Goal: Task Accomplishment & Management: Manage account settings

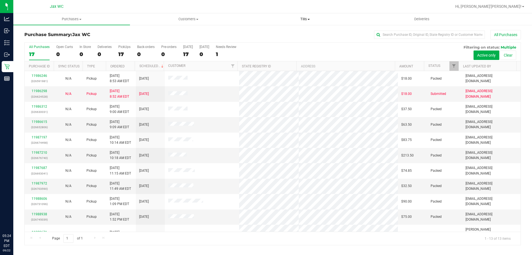
click at [301, 17] on span "Tills" at bounding box center [305, 19] width 116 height 5
click at [277, 33] on span "Manage tills" at bounding box center [265, 33] width 37 height 5
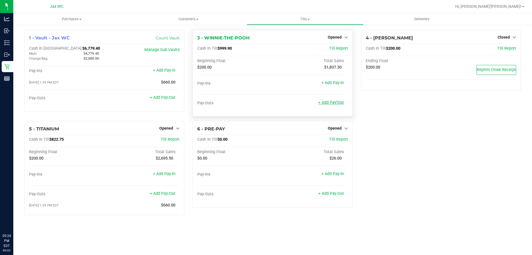
click at [336, 101] on link "+ Add Pay-Out" at bounding box center [330, 102] width 25 height 5
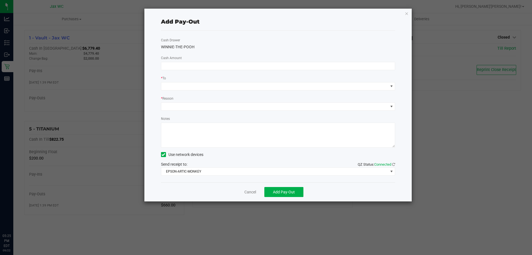
drag, startPoint x: 304, startPoint y: 65, endPoint x: 310, endPoint y: 22, distance: 42.7
click at [310, 46] on div "Cash Drawer WINNIE-THE-POOH Cash Amount * To * Reason Notes Use network devices…" at bounding box center [278, 106] width 234 height 152
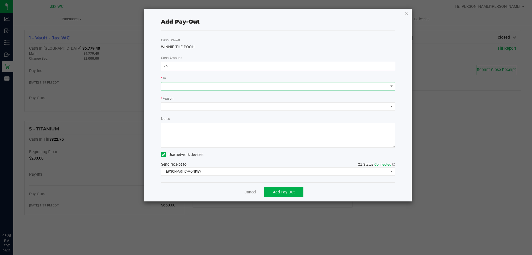
type input "$750.00"
click at [233, 86] on span at bounding box center [274, 86] width 227 height 8
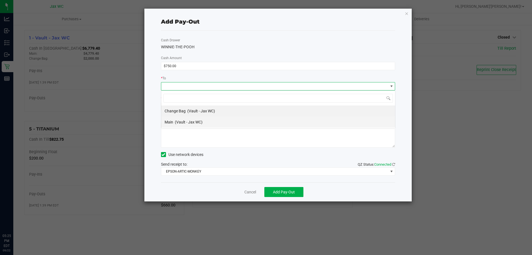
scroll to position [8, 234]
click at [186, 124] on div "Main (Vault - Jax WC)" at bounding box center [184, 122] width 38 height 10
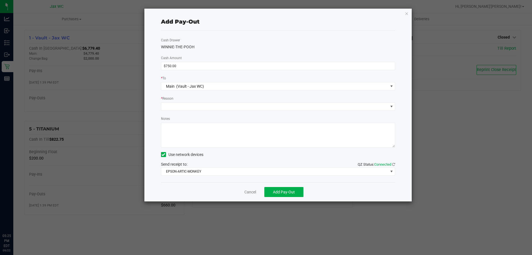
click at [190, 111] on div "Cash Drawer WINNIE-THE-POOH Cash Amount $750.00 * To Main (Vault - Jax WC) * Re…" at bounding box center [278, 106] width 234 height 152
click at [190, 108] on span at bounding box center [274, 107] width 227 height 8
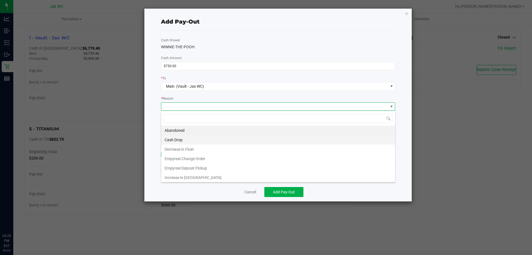
click at [192, 140] on li "Cash Drop" at bounding box center [278, 139] width 234 height 9
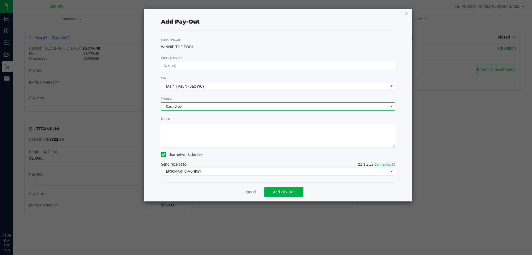
click at [200, 129] on textarea "Notes" at bounding box center [278, 134] width 234 height 25
type textarea "cash drop-ss"
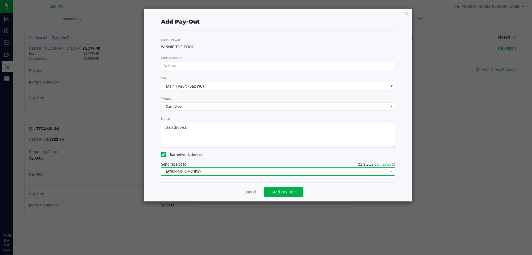
click at [209, 167] on span "EPSON-ARTIC-MONKEY" at bounding box center [274, 171] width 227 height 8
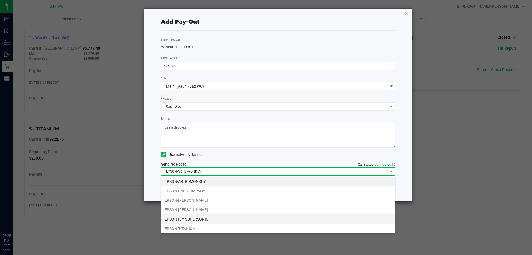
click at [206, 219] on li "EPSON-IVY-SUPERSONIC" at bounding box center [278, 218] width 234 height 9
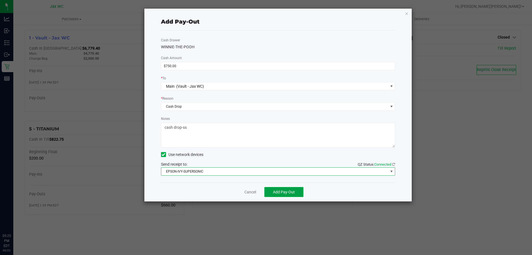
click at [292, 191] on span "Add Pay-Out" at bounding box center [284, 192] width 22 height 4
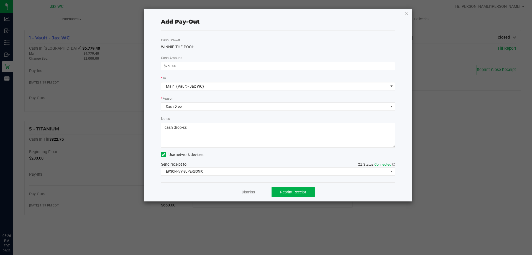
click at [249, 190] on link "Dismiss" at bounding box center [248, 192] width 13 height 6
